Goal: Purchase product/service

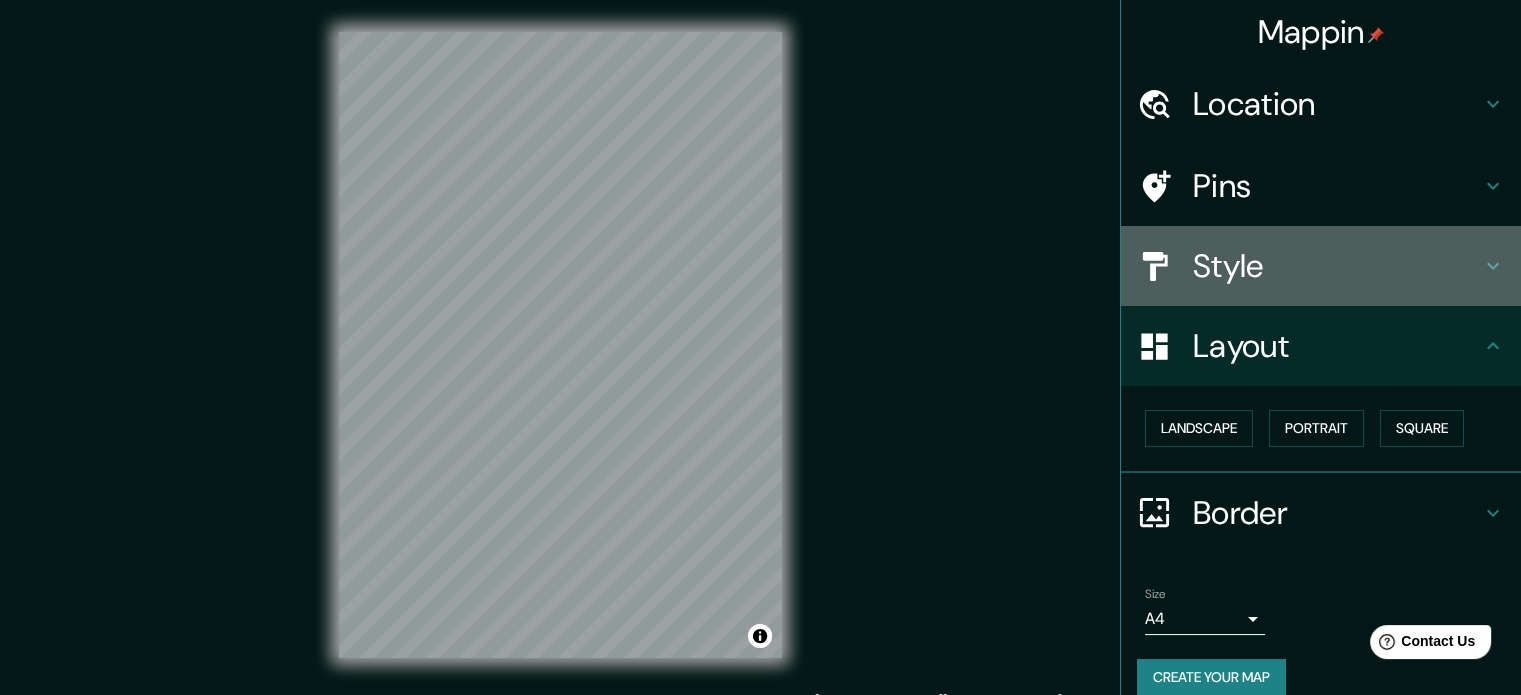
click at [1306, 261] on h4 "Style" at bounding box center [1337, 266] width 288 height 40
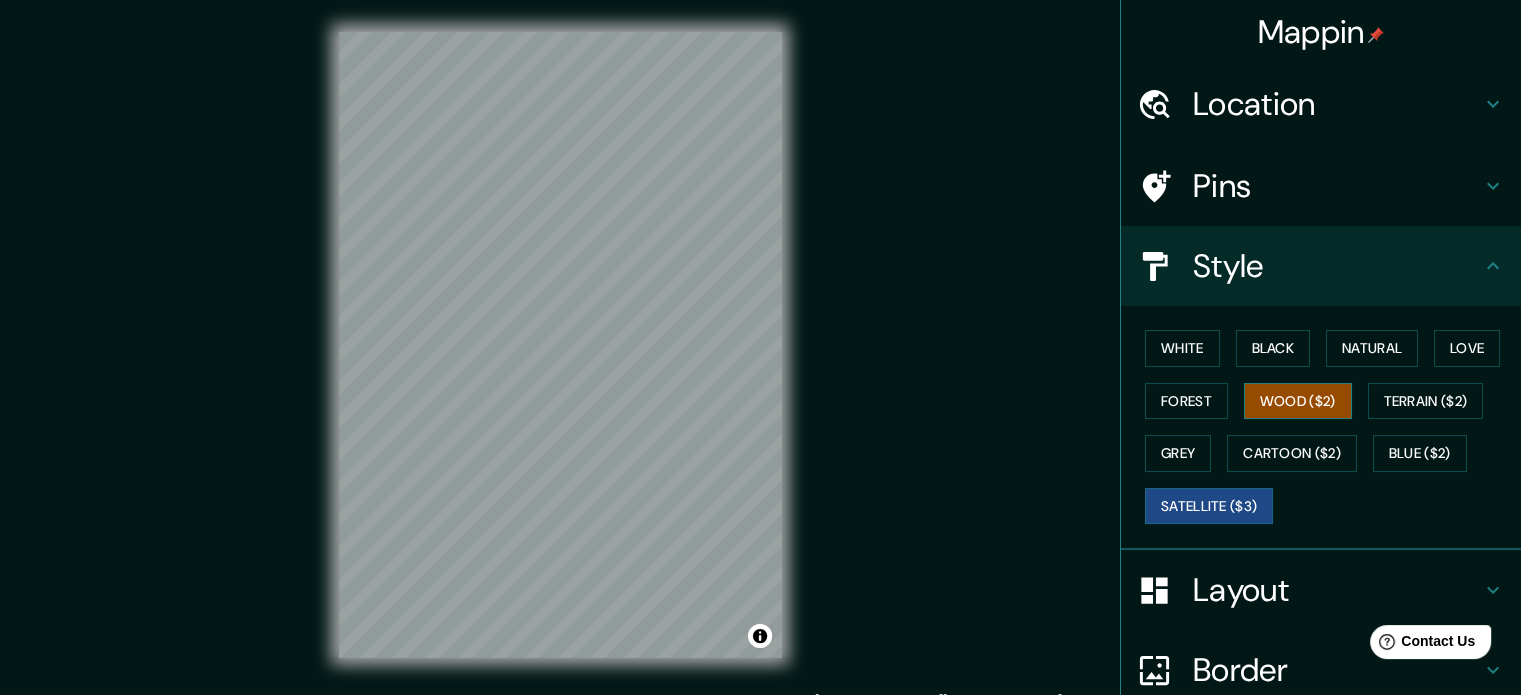
click at [1335, 405] on button "Wood ($2)" at bounding box center [1298, 401] width 108 height 37
click at [1398, 414] on button "Terrain ($2)" at bounding box center [1426, 401] width 116 height 37
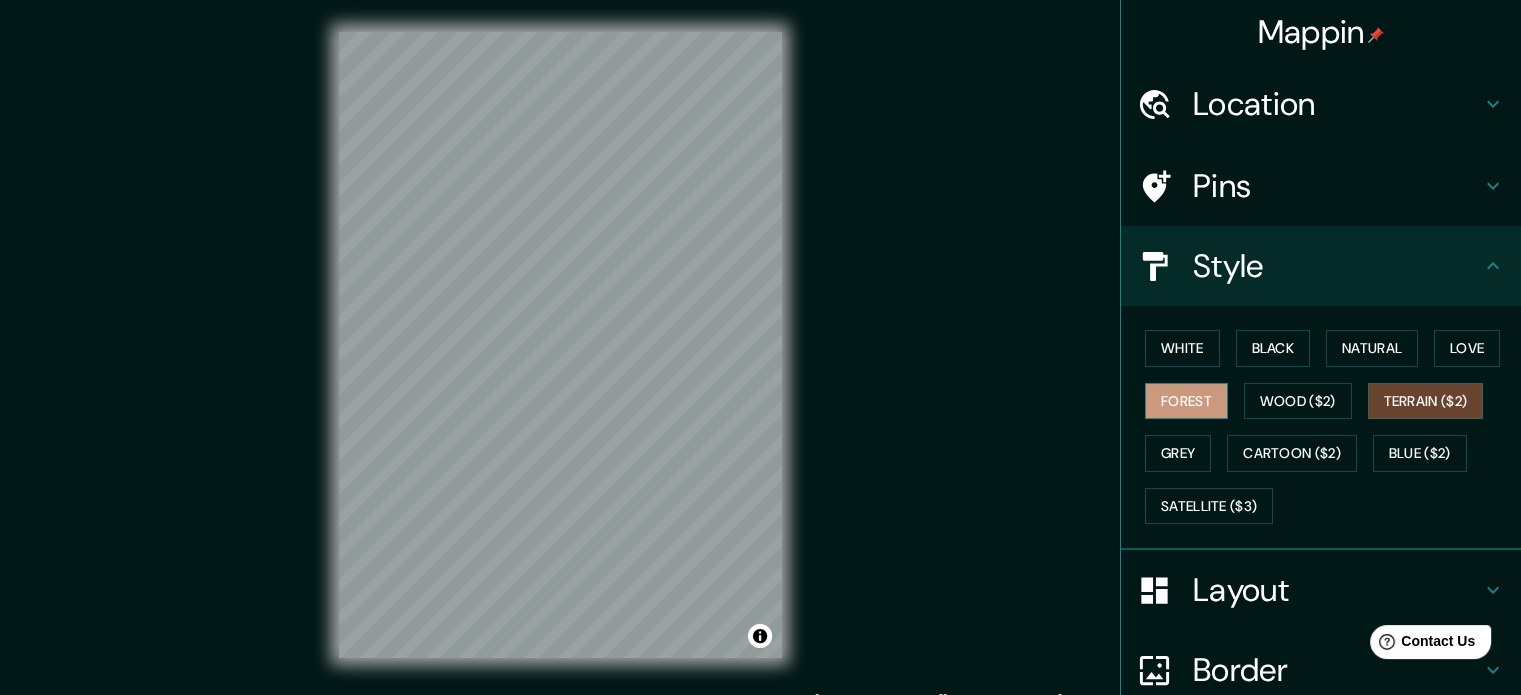
click at [1197, 396] on button "Forest" at bounding box center [1186, 401] width 83 height 37
click at [1274, 603] on h4 "Layout" at bounding box center [1337, 590] width 288 height 40
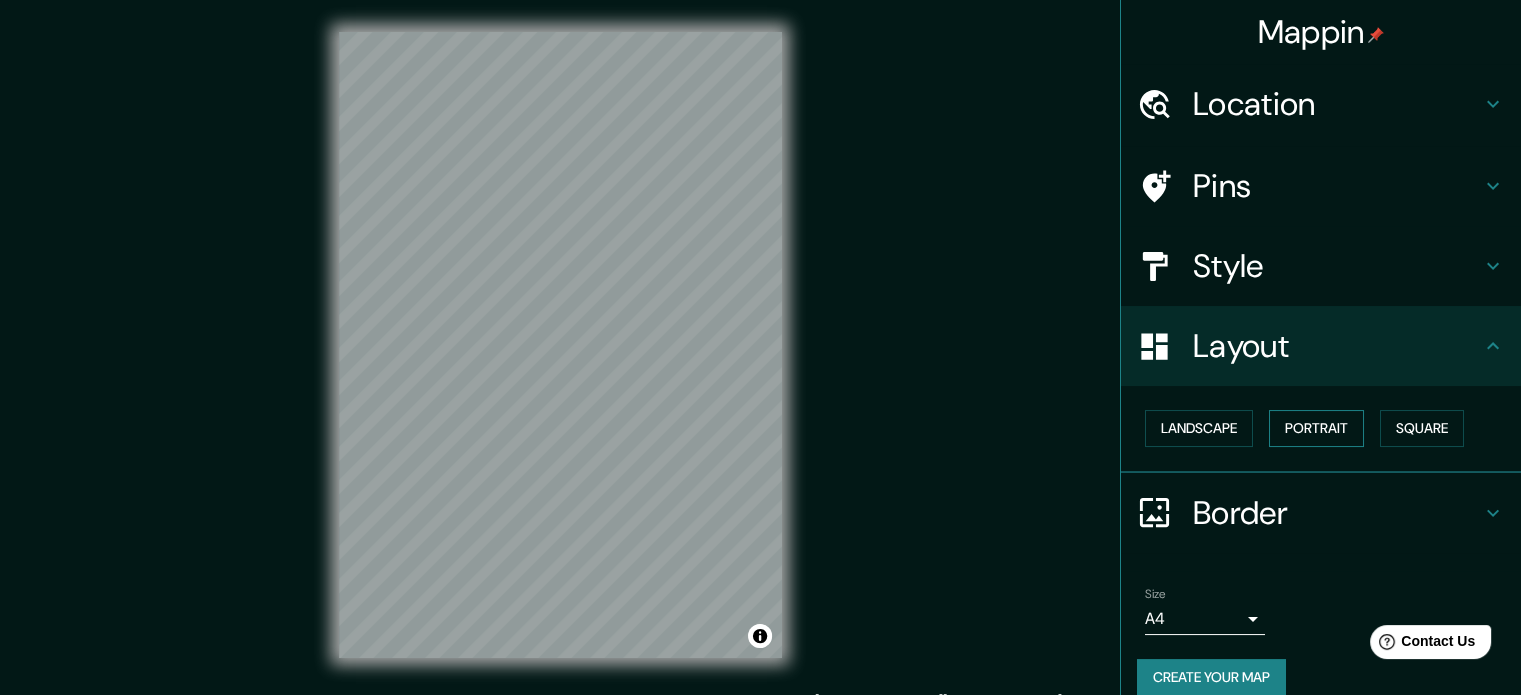
click at [1286, 431] on button "Portrait" at bounding box center [1316, 428] width 95 height 37
click at [1223, 431] on button "Landscape" at bounding box center [1199, 428] width 108 height 37
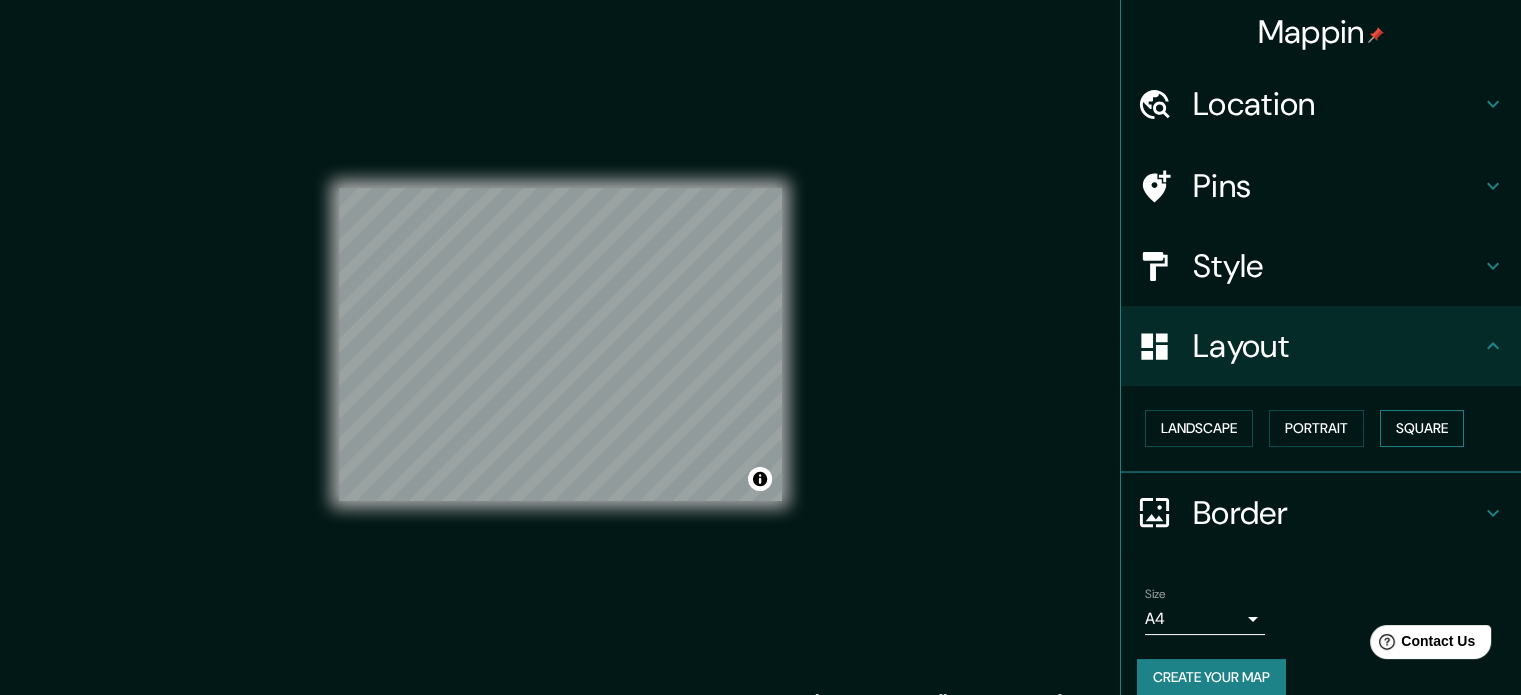
click at [1392, 429] on button "Square" at bounding box center [1422, 428] width 84 height 37
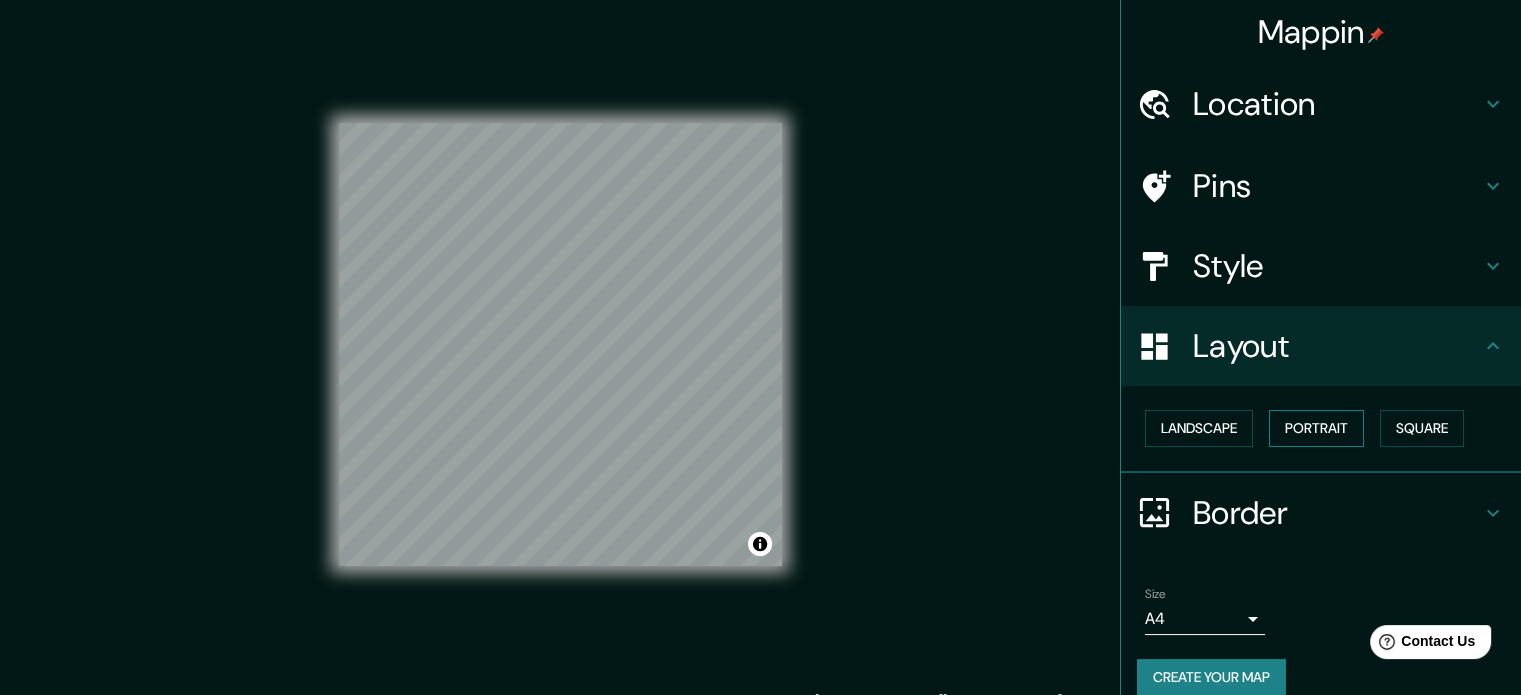
click at [1311, 433] on button "Portrait" at bounding box center [1316, 428] width 95 height 37
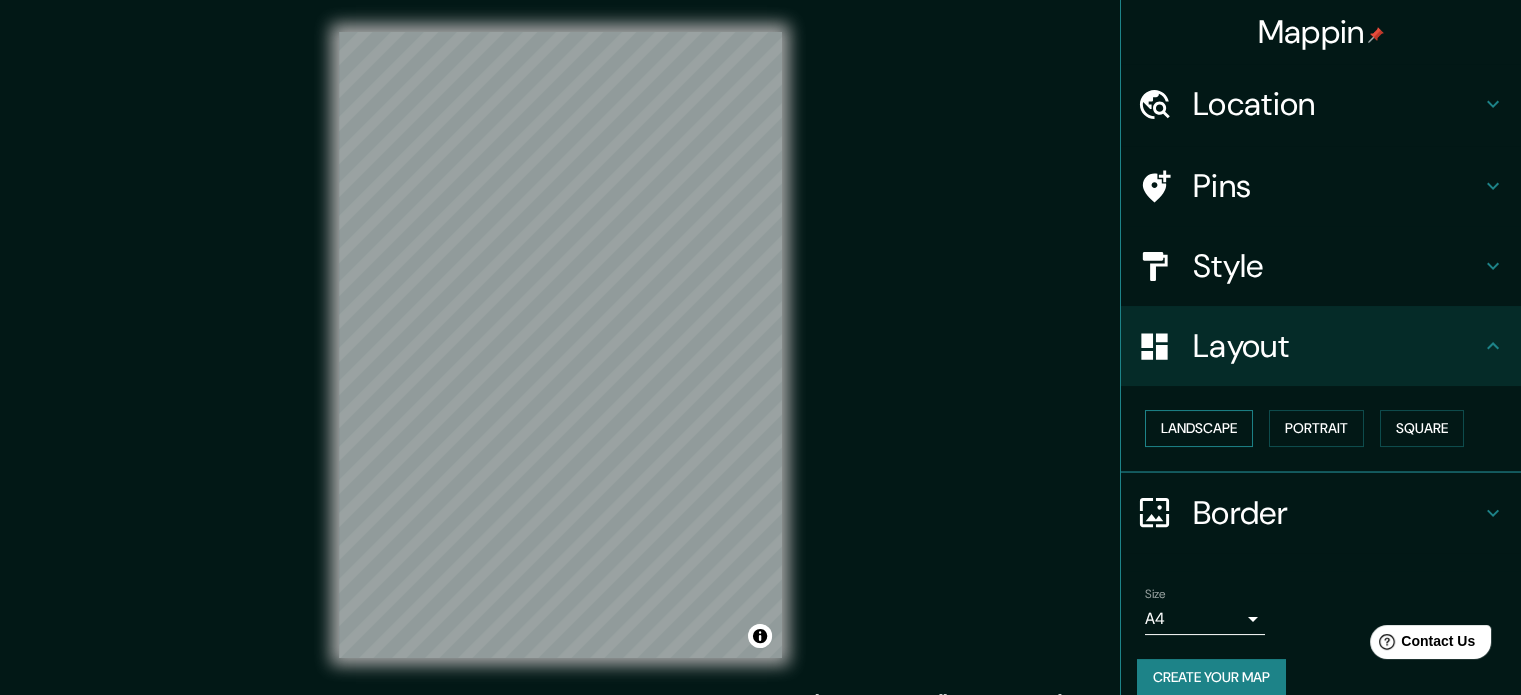
click at [1186, 433] on button "Landscape" at bounding box center [1199, 428] width 108 height 37
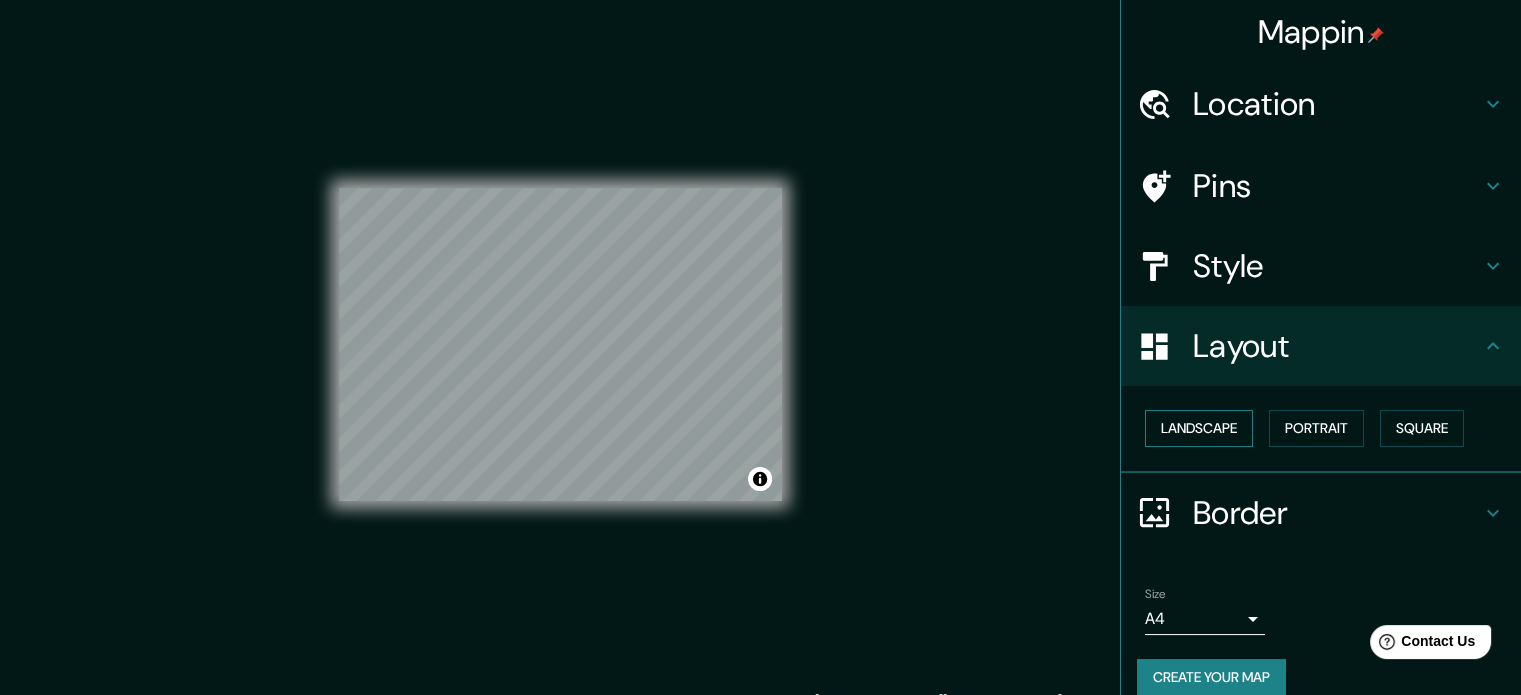
click at [1197, 429] on button "Landscape" at bounding box center [1199, 428] width 108 height 37
click at [1194, 437] on button "Landscape" at bounding box center [1199, 428] width 108 height 37
click at [1275, 426] on button "Portrait" at bounding box center [1316, 428] width 95 height 37
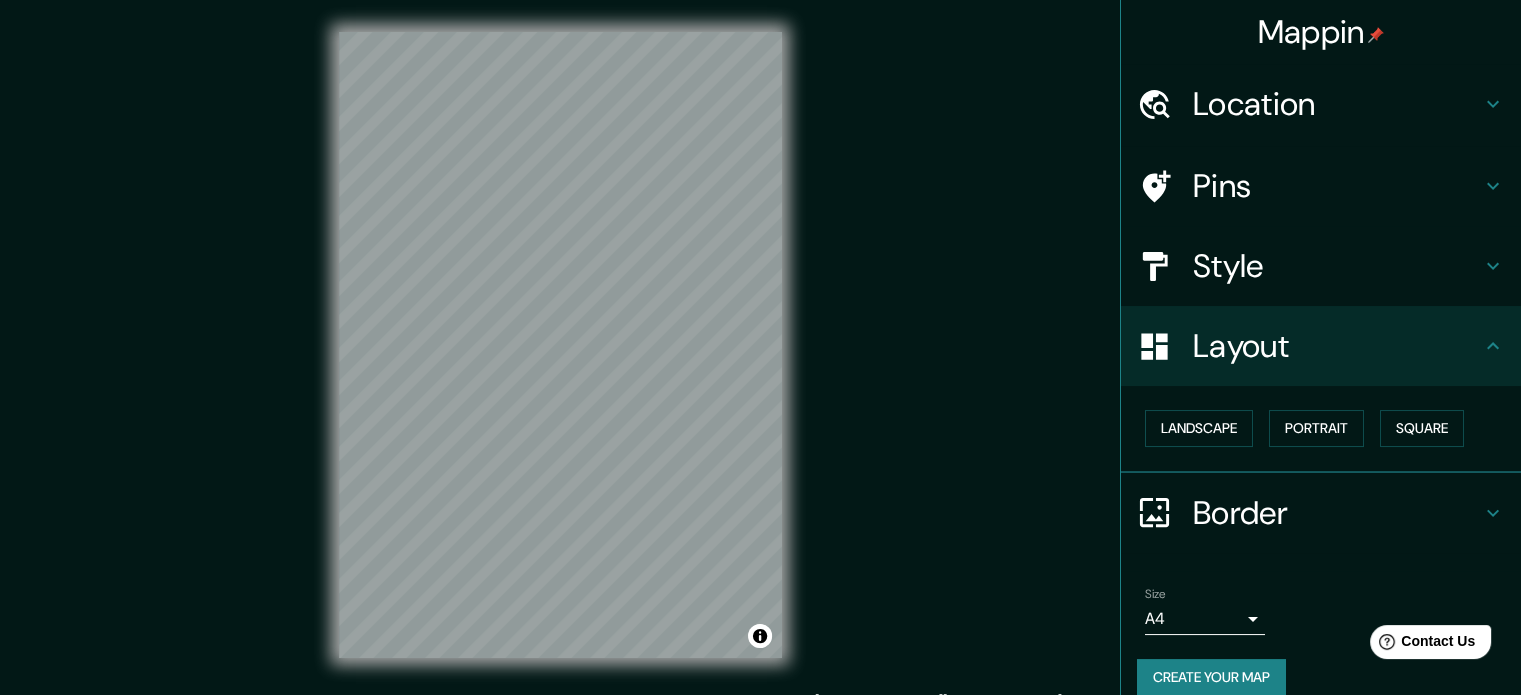
click at [1305, 275] on h4 "Style" at bounding box center [1337, 266] width 288 height 40
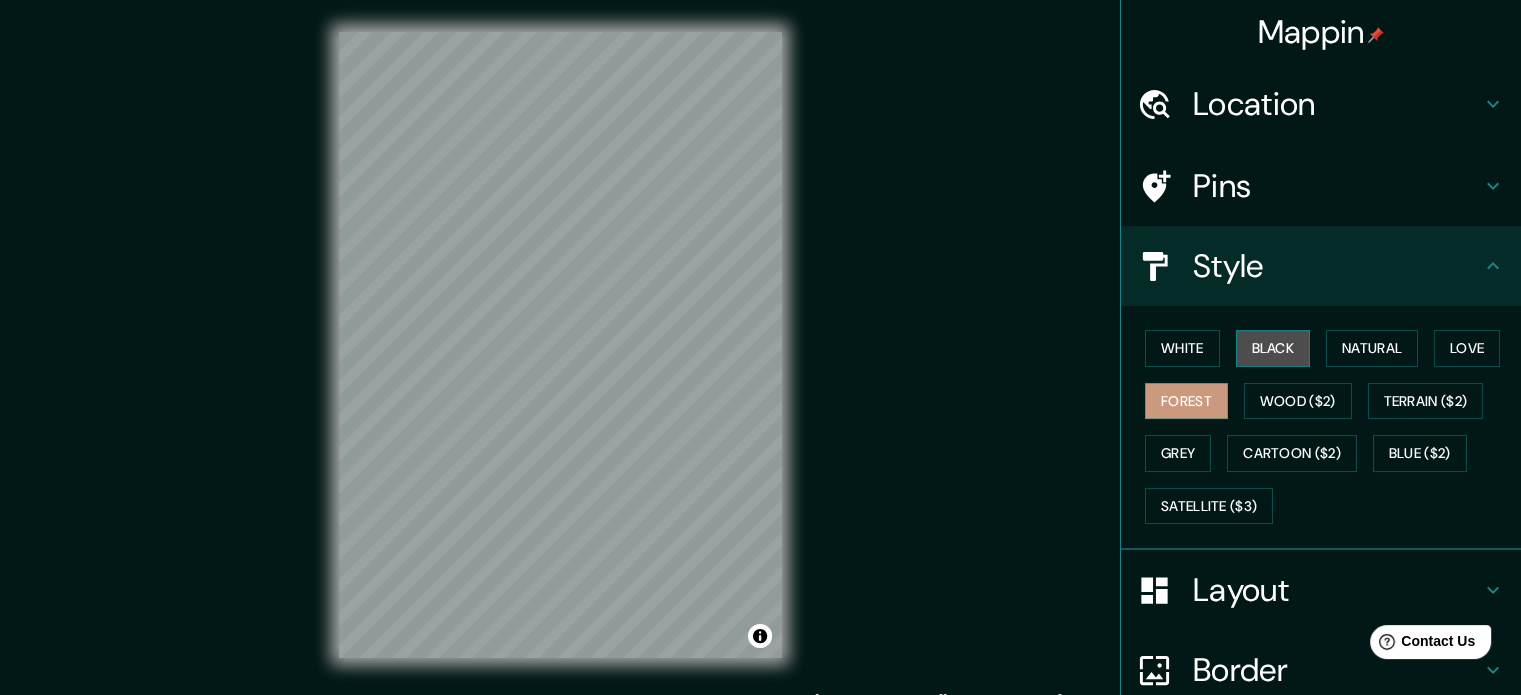
click at [1280, 353] on button "Black" at bounding box center [1273, 348] width 75 height 37
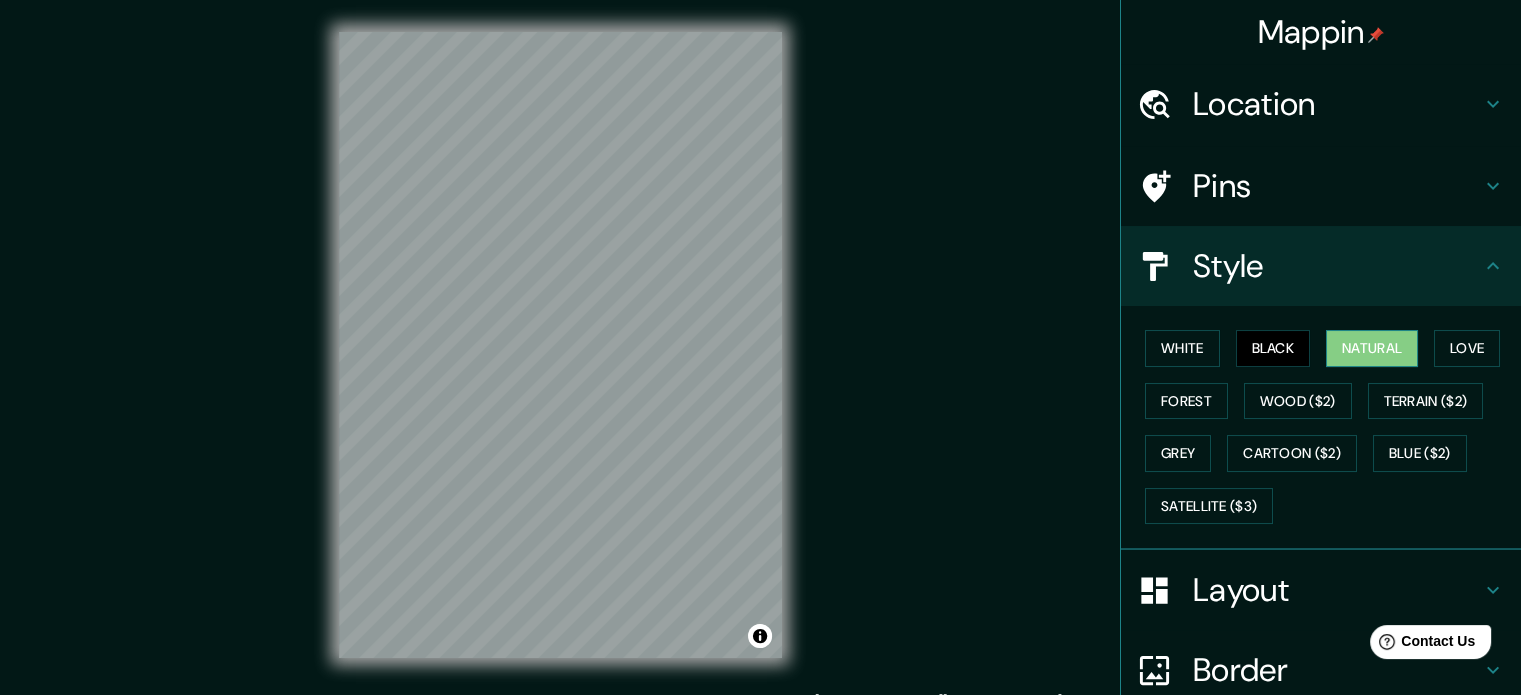
click at [1365, 343] on button "Natural" at bounding box center [1372, 348] width 92 height 37
click at [1476, 343] on button "Love" at bounding box center [1467, 348] width 66 height 37
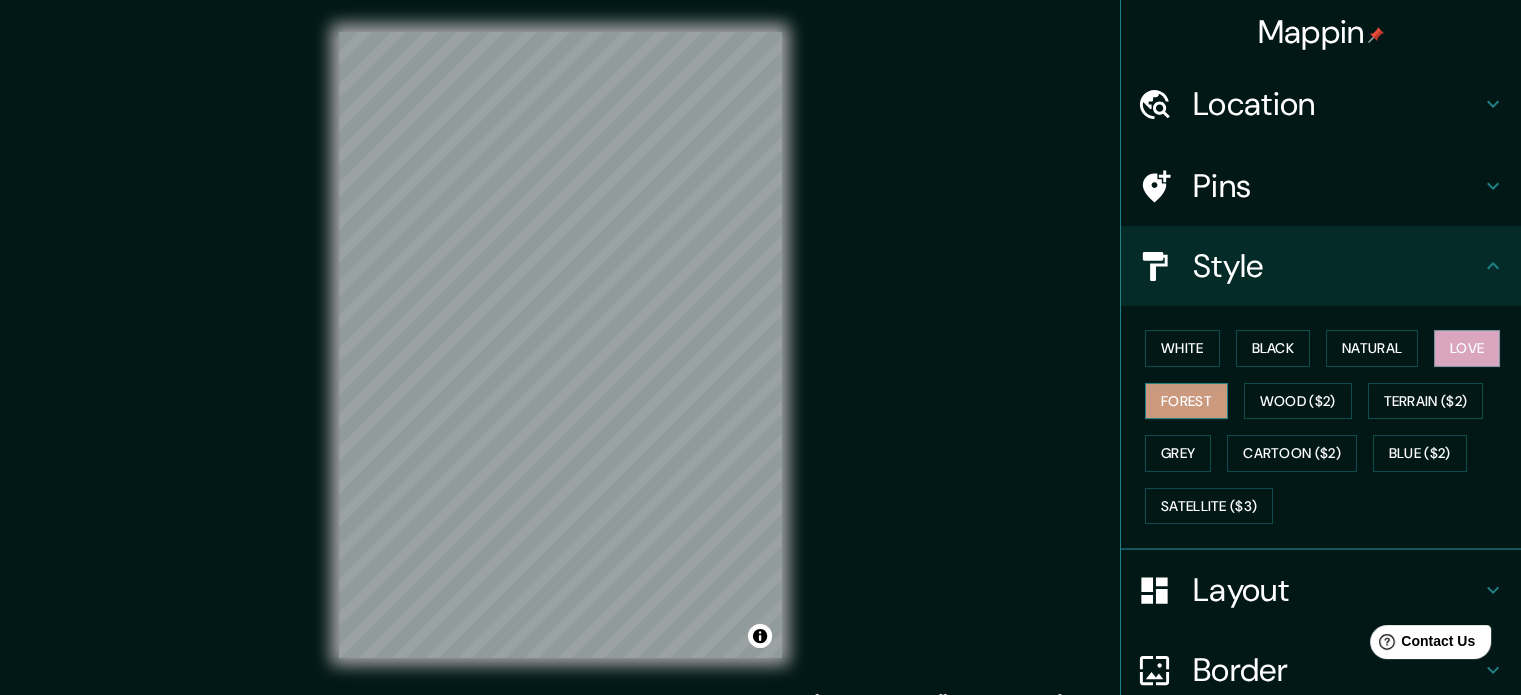
click at [1210, 401] on button "Forest" at bounding box center [1186, 401] width 83 height 37
